Goal: Navigation & Orientation: Go to known website

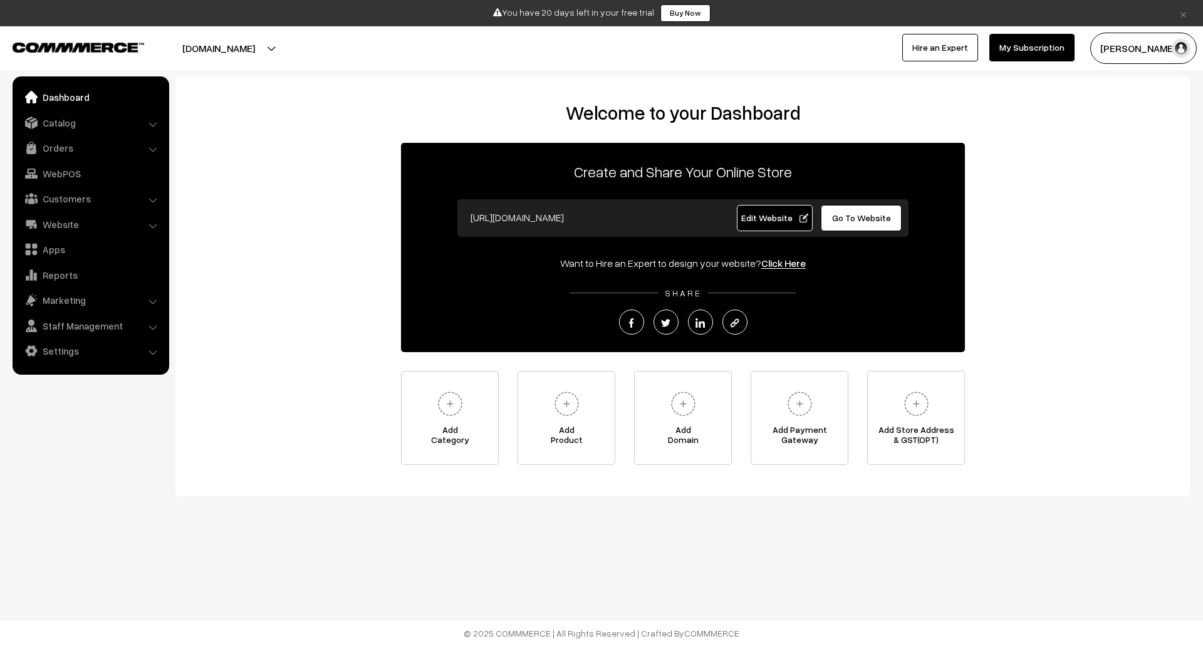
click at [799, 213] on span "Edit Website" at bounding box center [774, 217] width 67 height 11
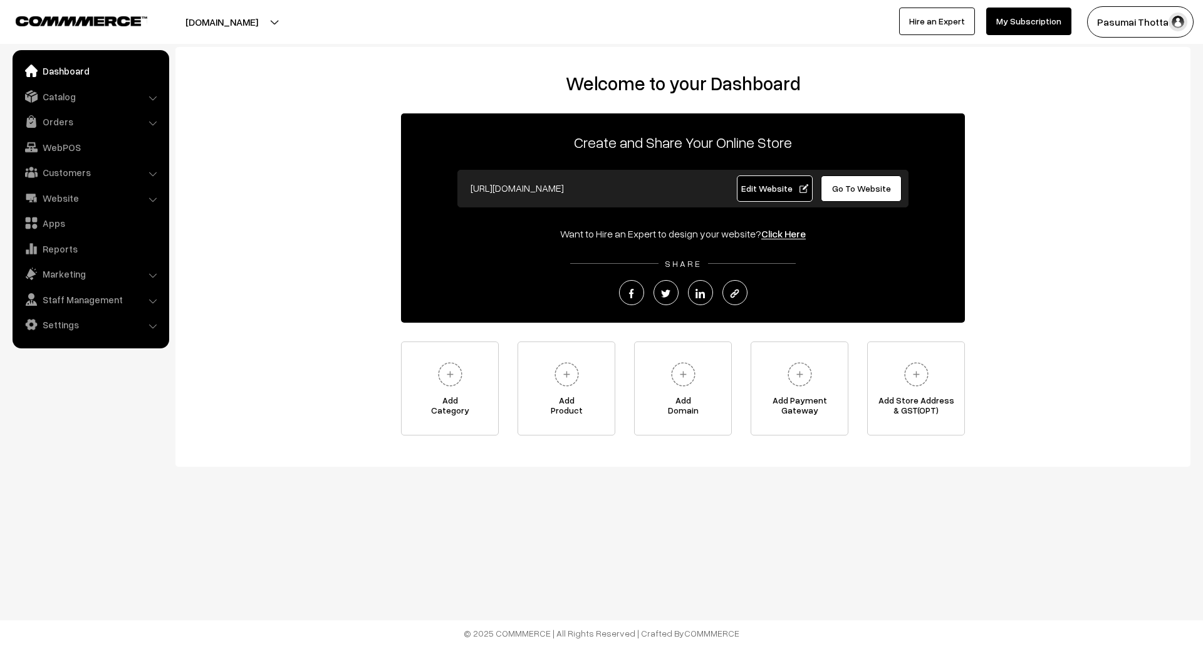
click at [758, 187] on span "Edit Website" at bounding box center [774, 188] width 67 height 11
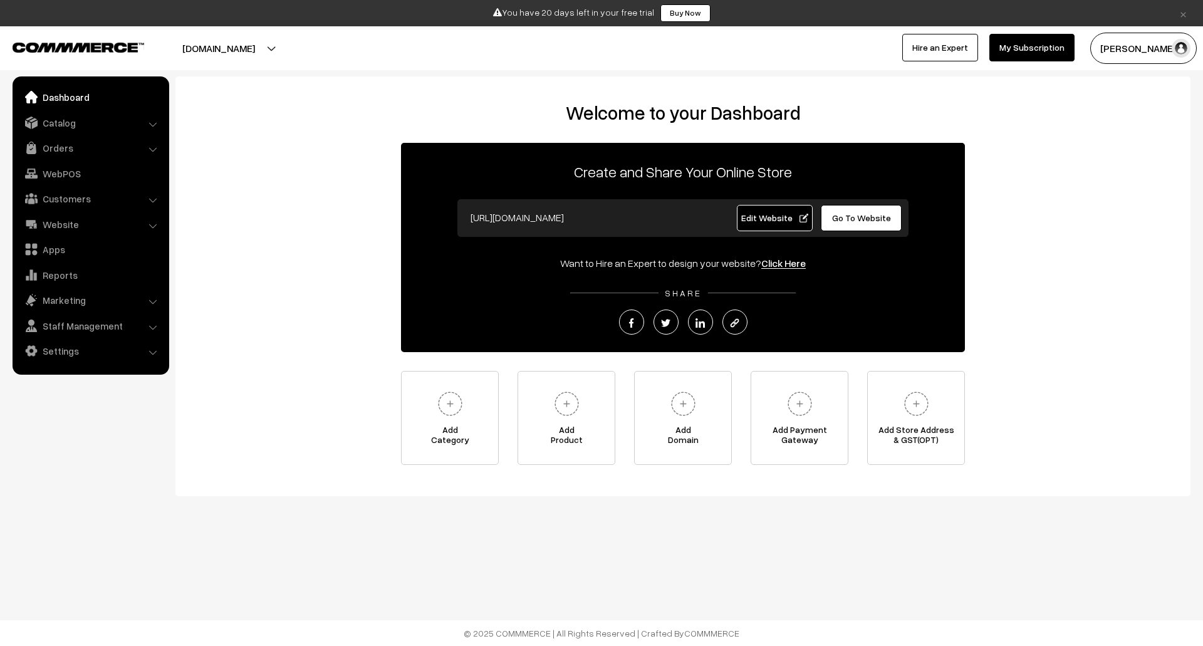
click at [791, 214] on span "Edit Website" at bounding box center [774, 217] width 67 height 11
